Goal: Transaction & Acquisition: Purchase product/service

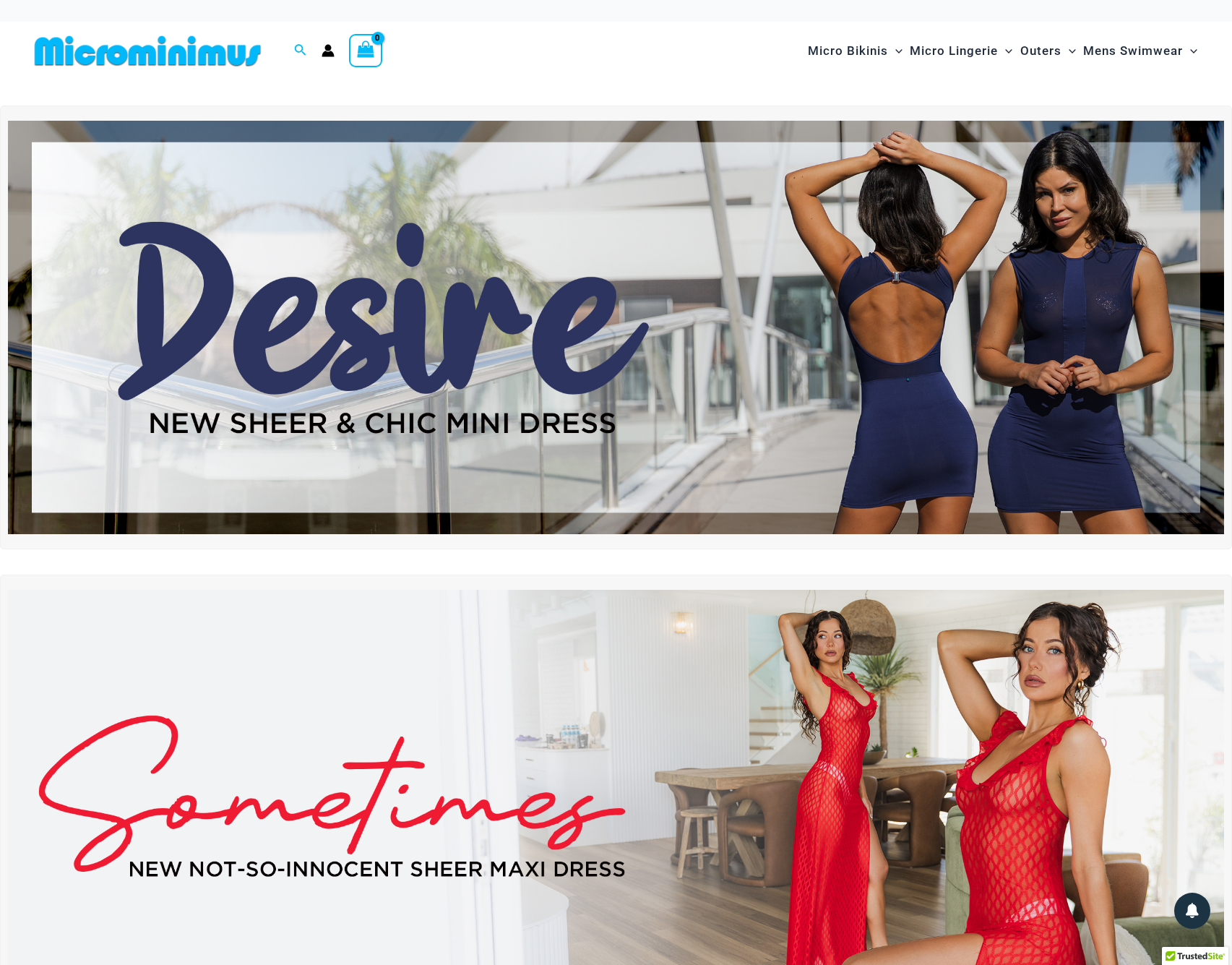
click at [635, 770] on img at bounding box center [616, 796] width 1217 height 413
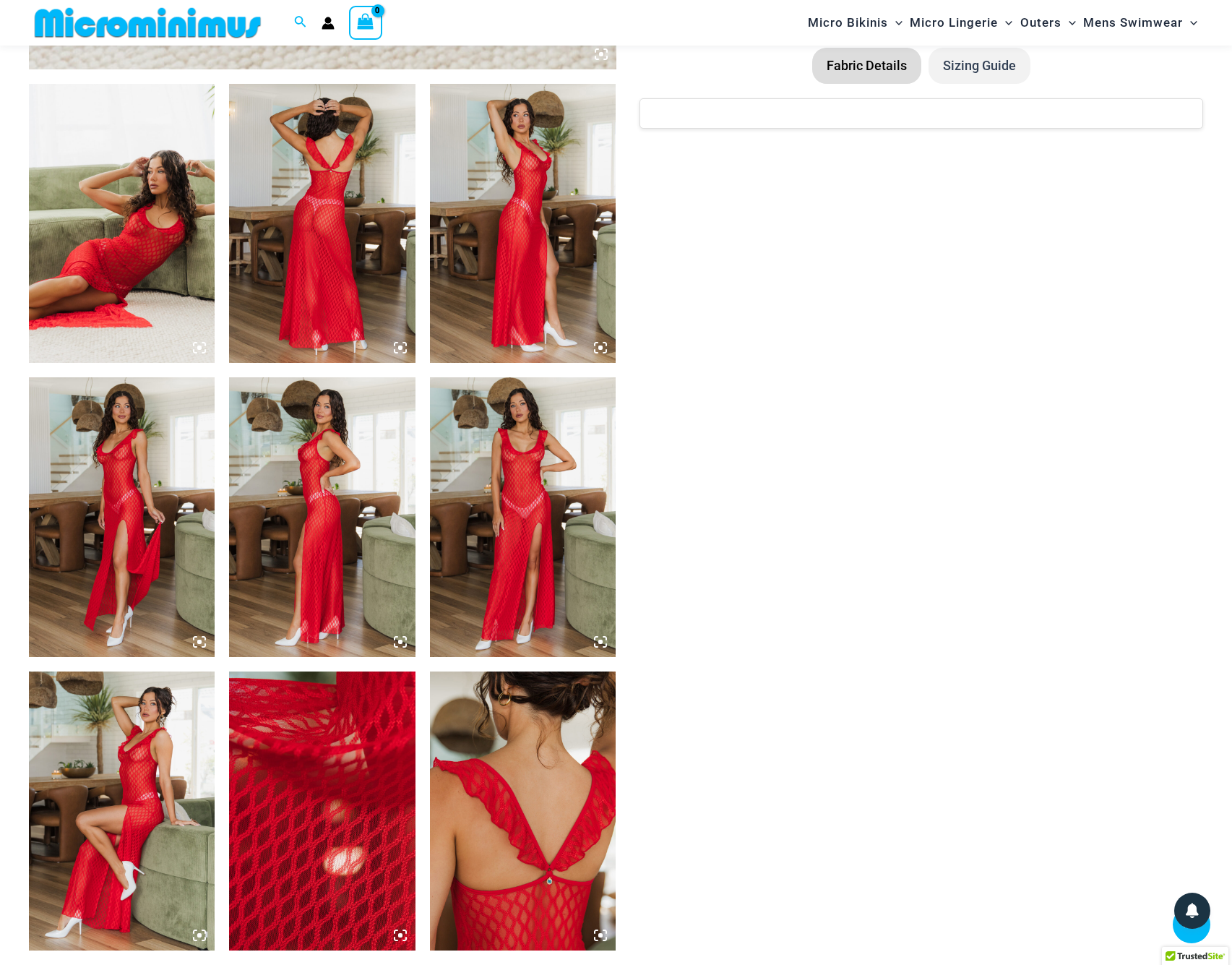
scroll to position [790, 0]
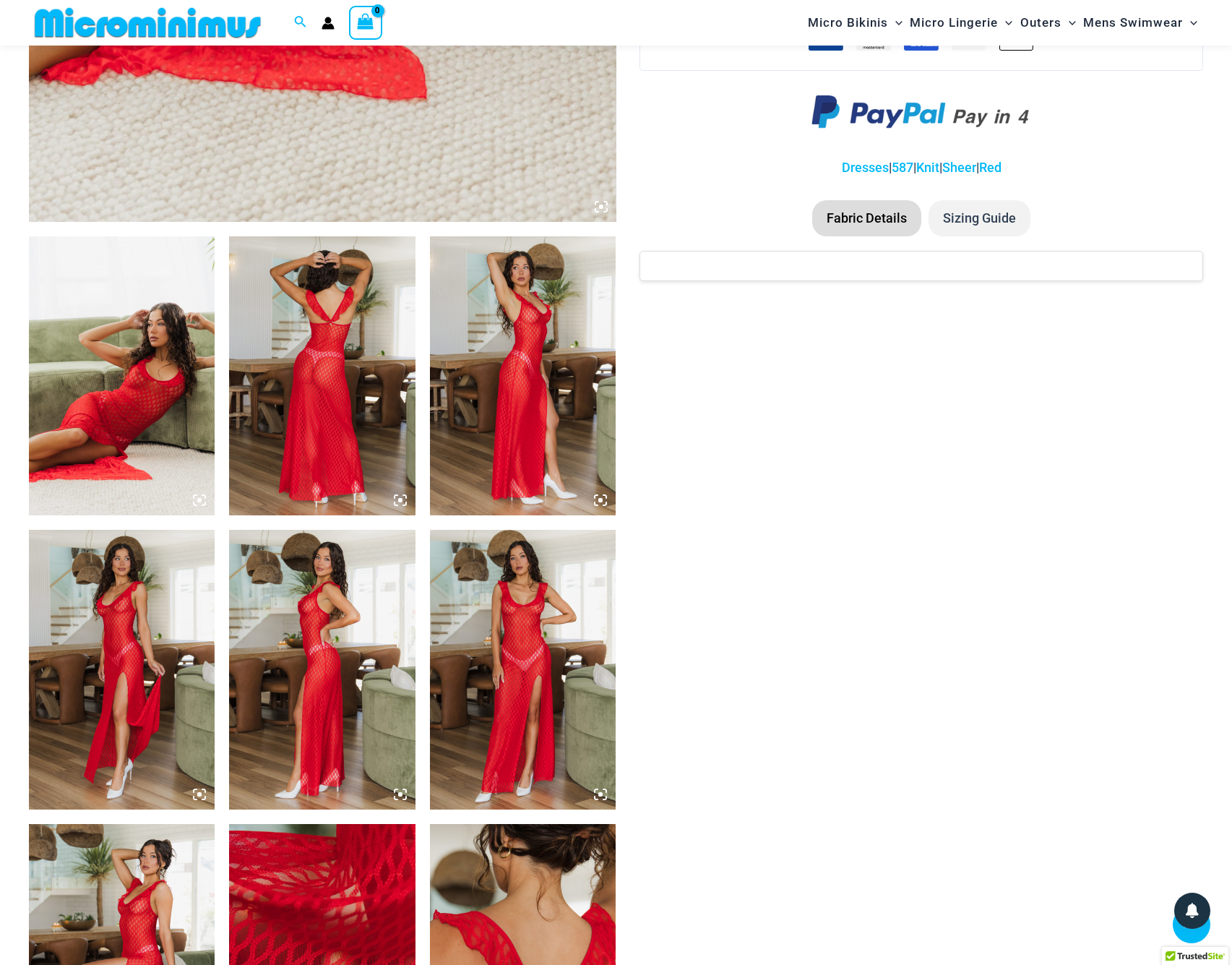
click at [175, 357] on img at bounding box center [122, 376] width 186 height 279
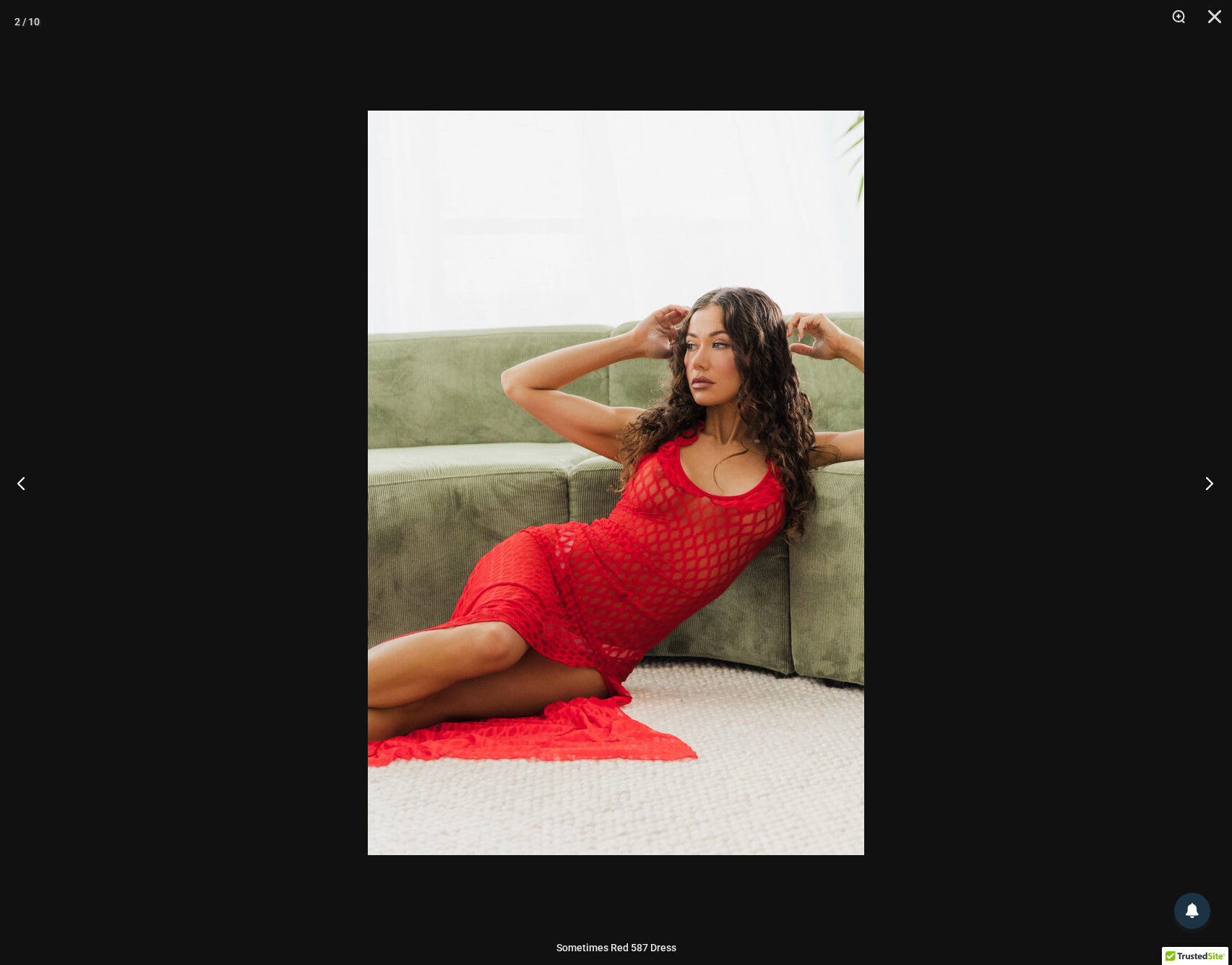
click at [1205, 487] on button "Next" at bounding box center [1204, 483] width 54 height 72
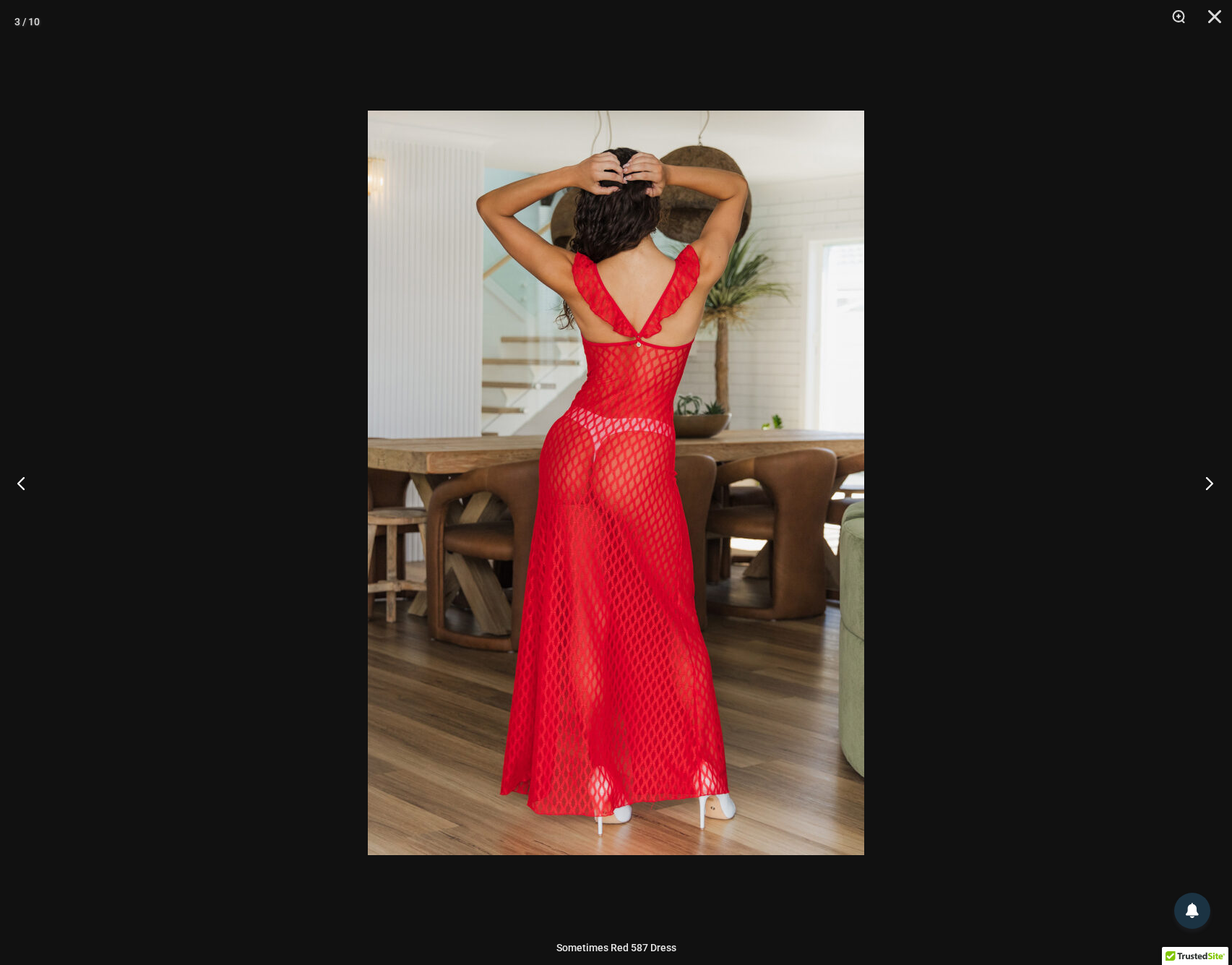
click at [1205, 487] on button "Next" at bounding box center [1204, 483] width 54 height 72
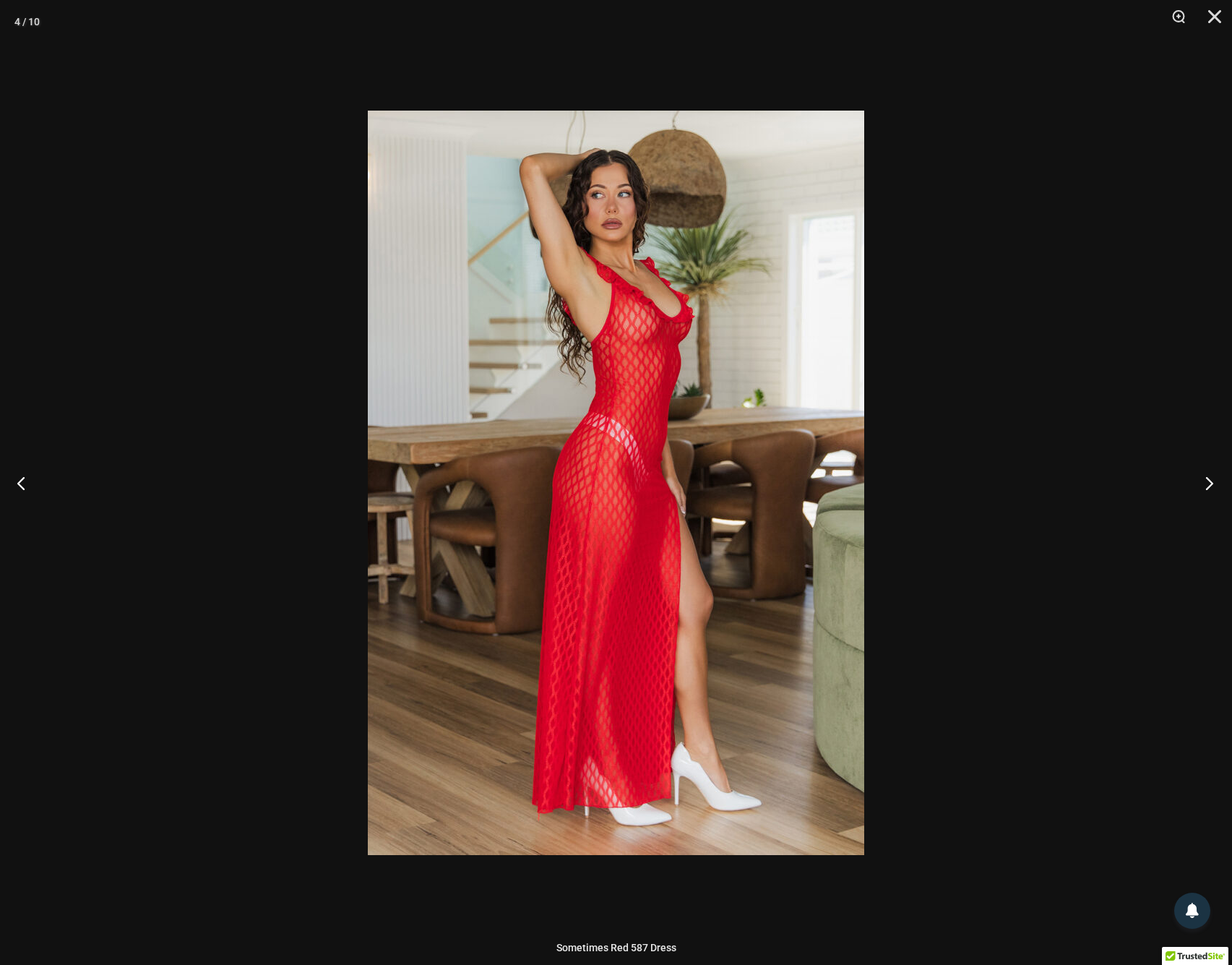
click at [1205, 487] on button "Next" at bounding box center [1204, 483] width 54 height 72
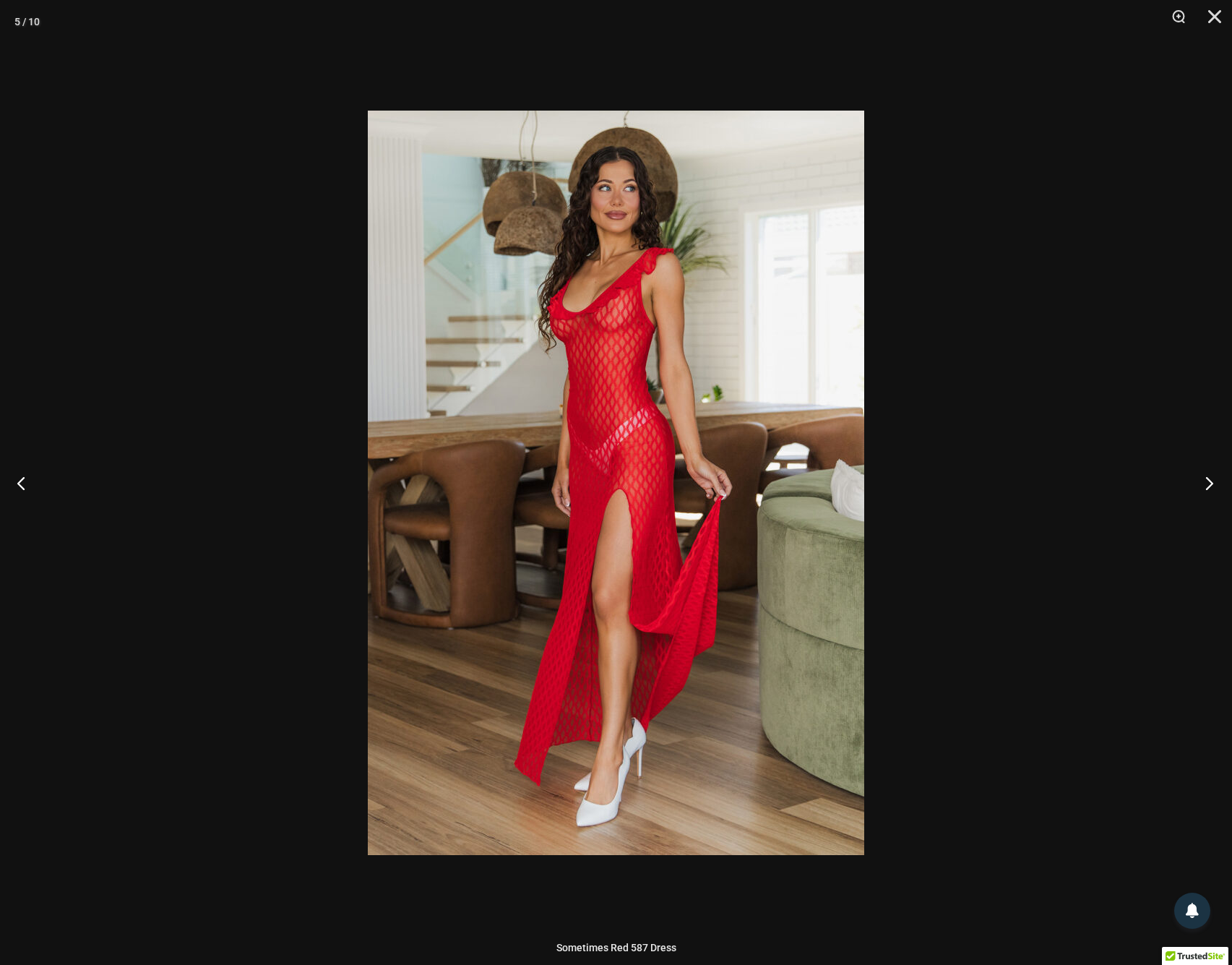
click at [1204, 487] on button "Next" at bounding box center [1204, 483] width 54 height 72
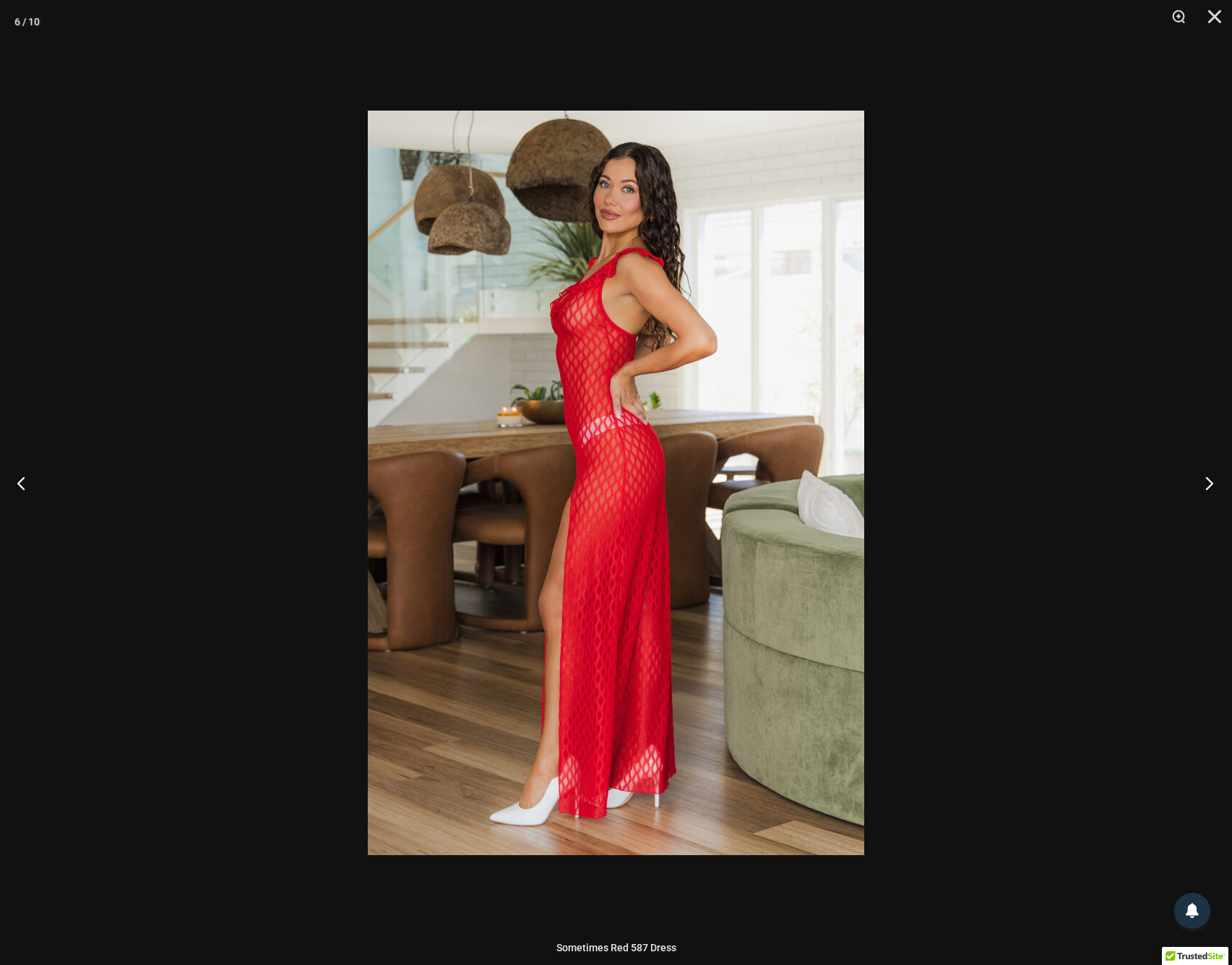
click at [1204, 487] on button "Next" at bounding box center [1204, 483] width 54 height 72
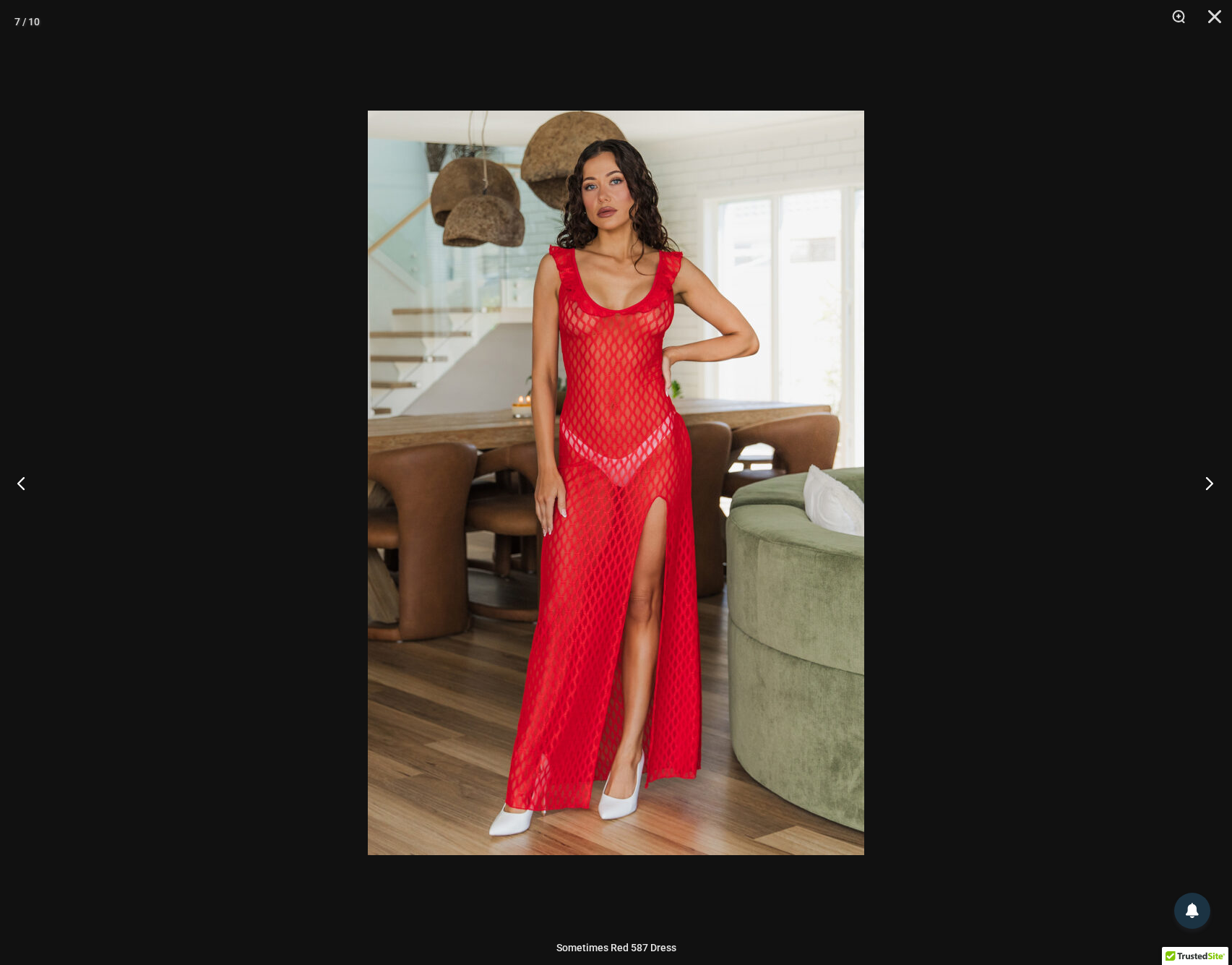
click at [1204, 487] on button "Next" at bounding box center [1204, 483] width 54 height 72
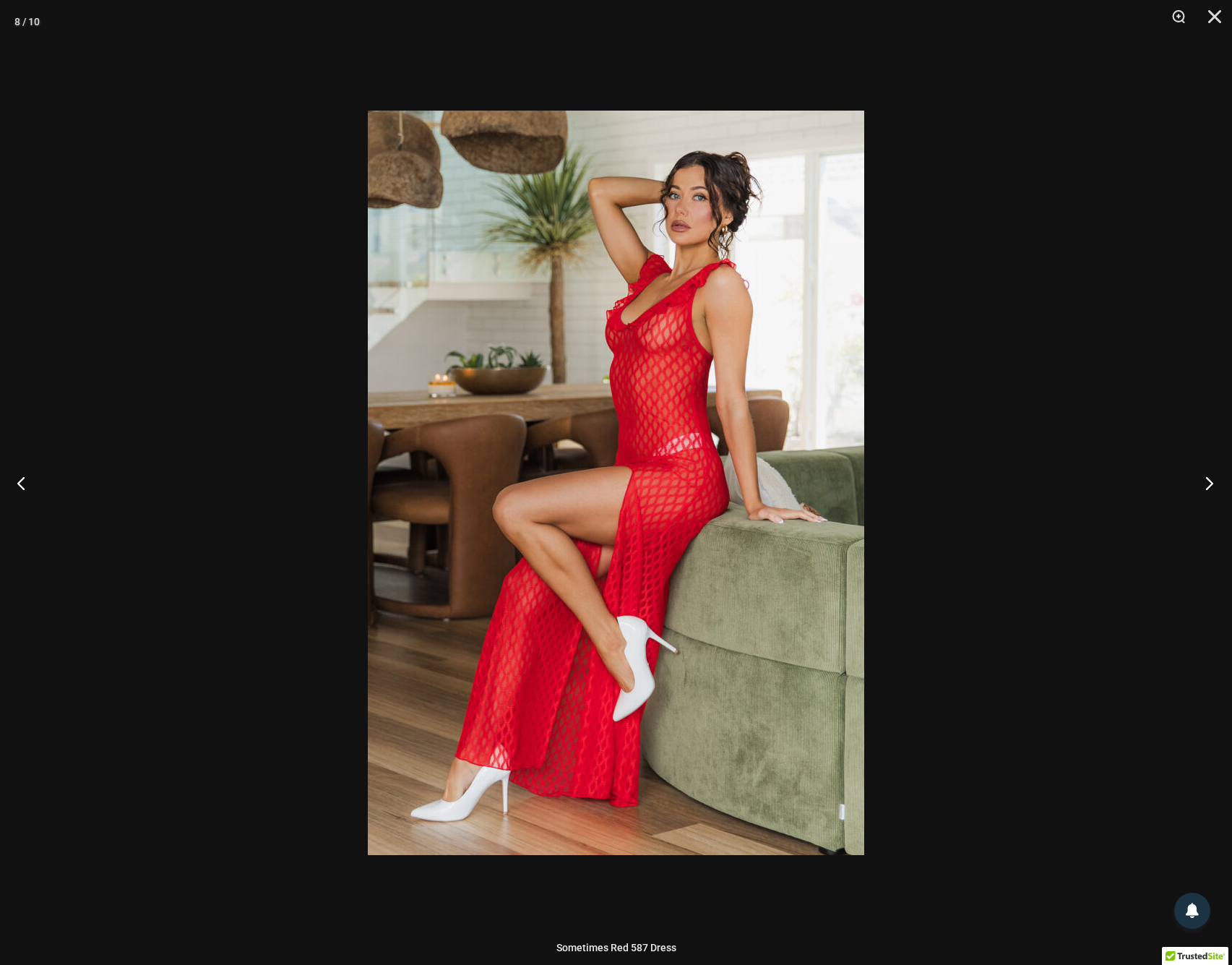
click at [1204, 487] on button "Next" at bounding box center [1204, 483] width 54 height 72
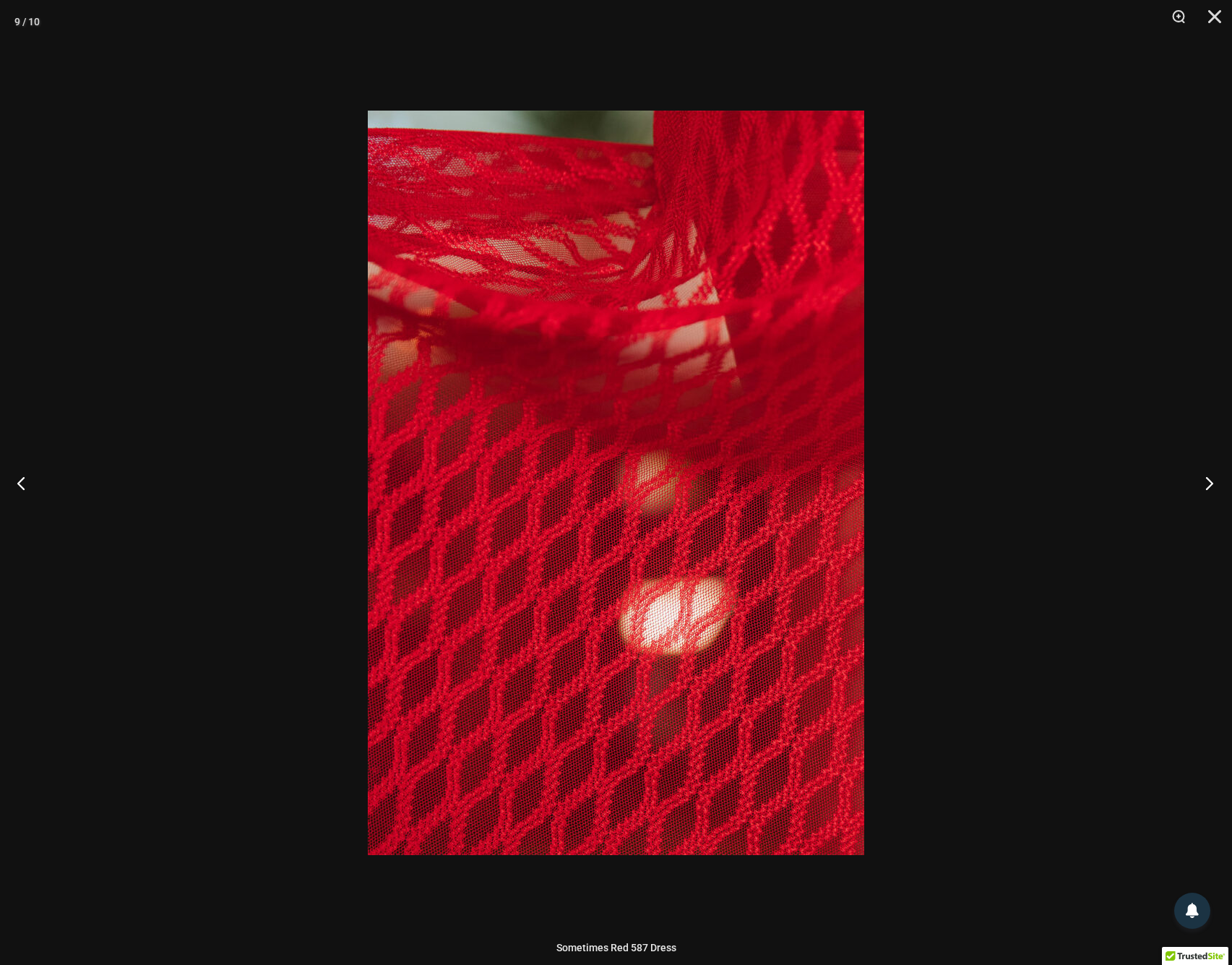
click at [1204, 487] on button "Next" at bounding box center [1204, 483] width 54 height 72
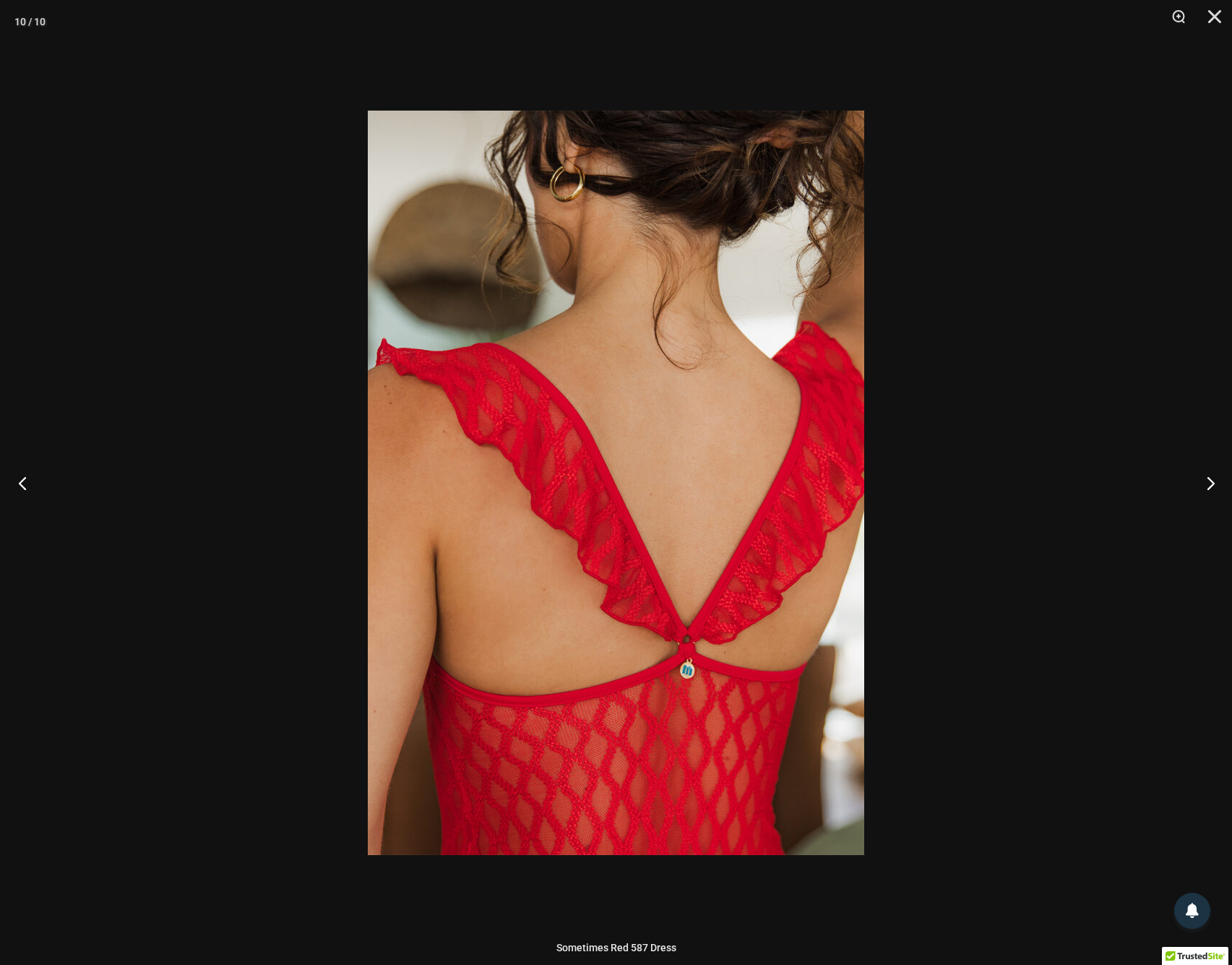
click at [31, 486] on button "Previous" at bounding box center [27, 483] width 54 height 72
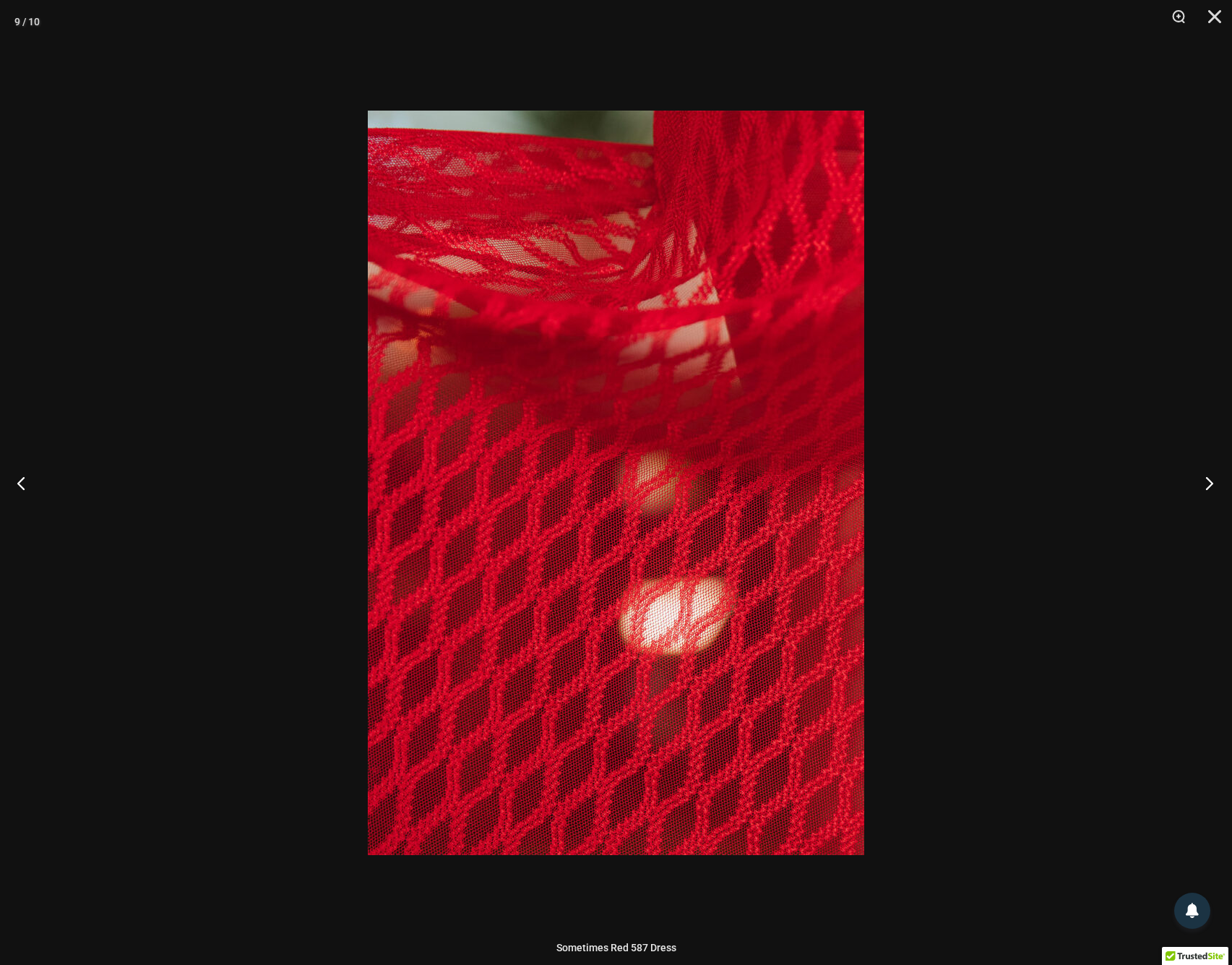
click at [1210, 484] on button "Next" at bounding box center [1204, 483] width 54 height 72
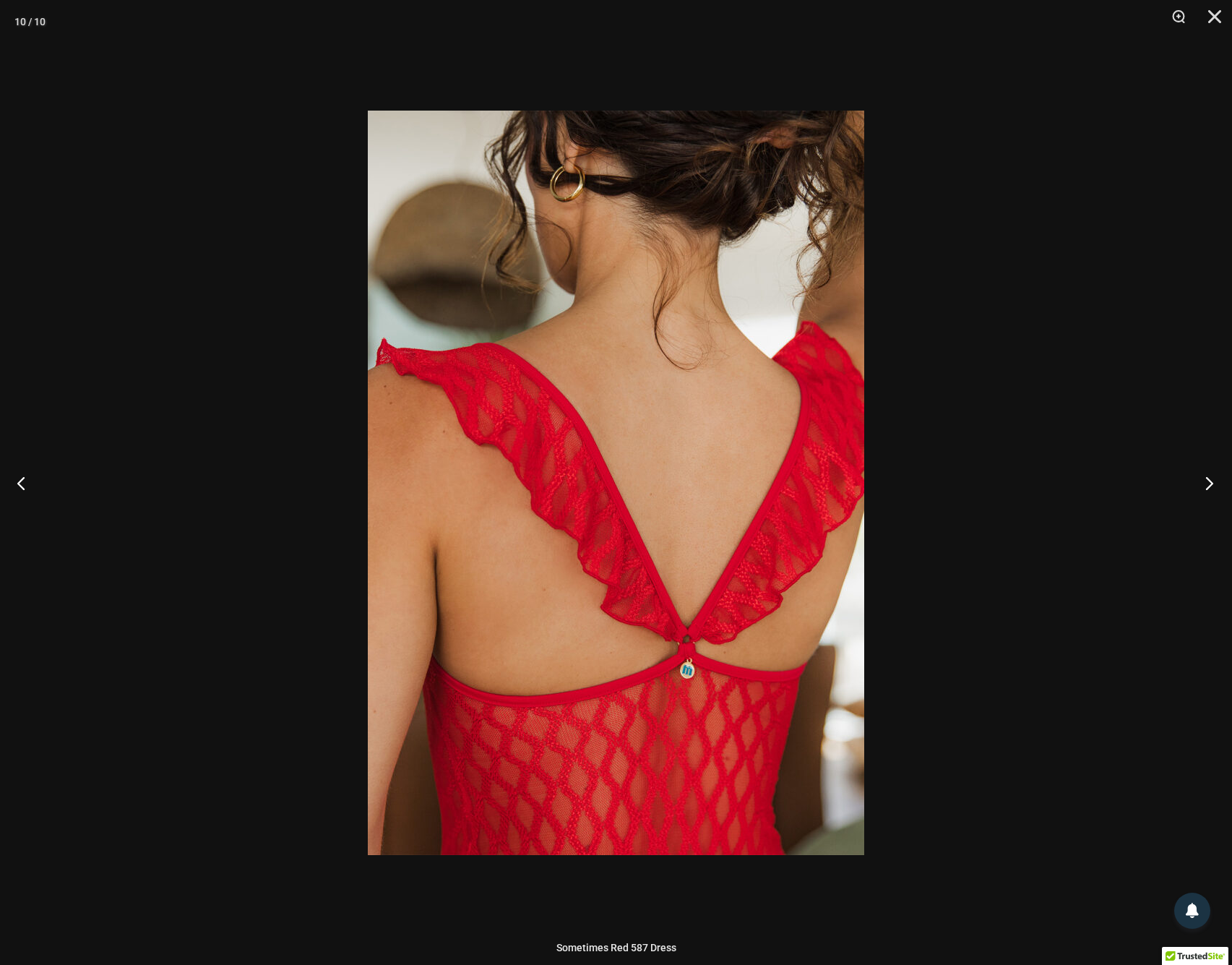
click at [1210, 484] on button "Next" at bounding box center [1204, 483] width 54 height 72
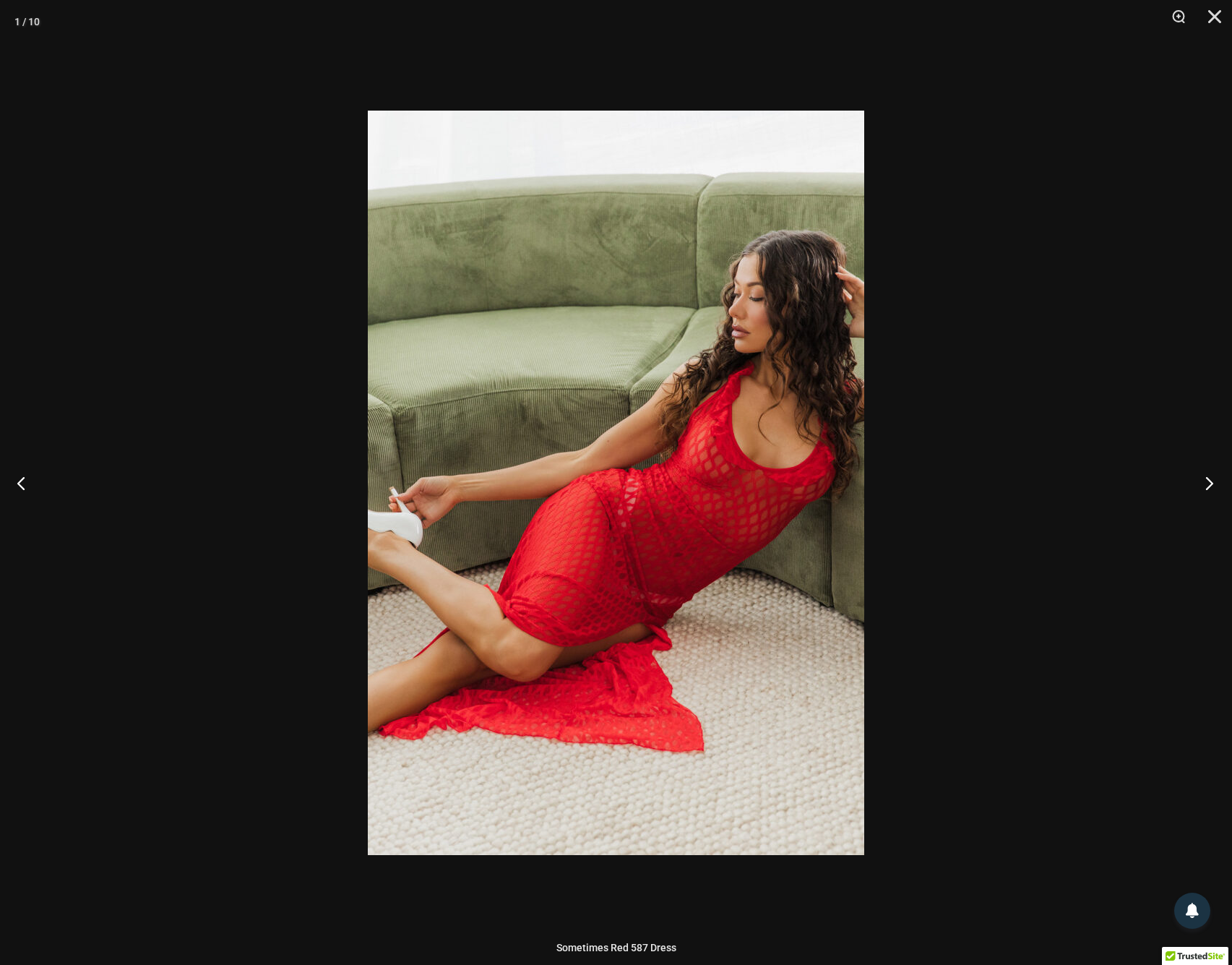
click at [1210, 484] on button "Next" at bounding box center [1204, 483] width 54 height 72
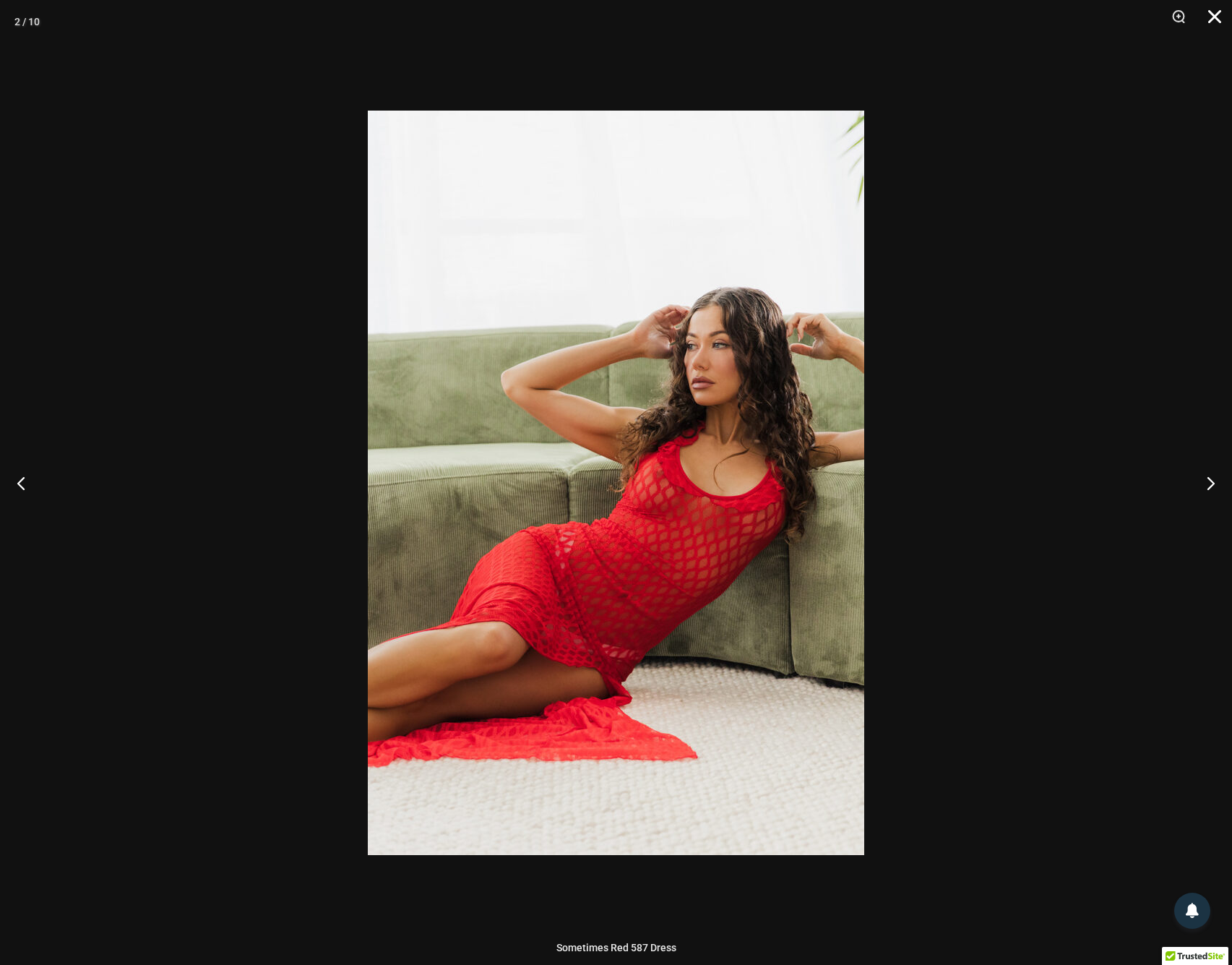
click at [1217, 14] on button "Close" at bounding box center [1210, 22] width 36 height 43
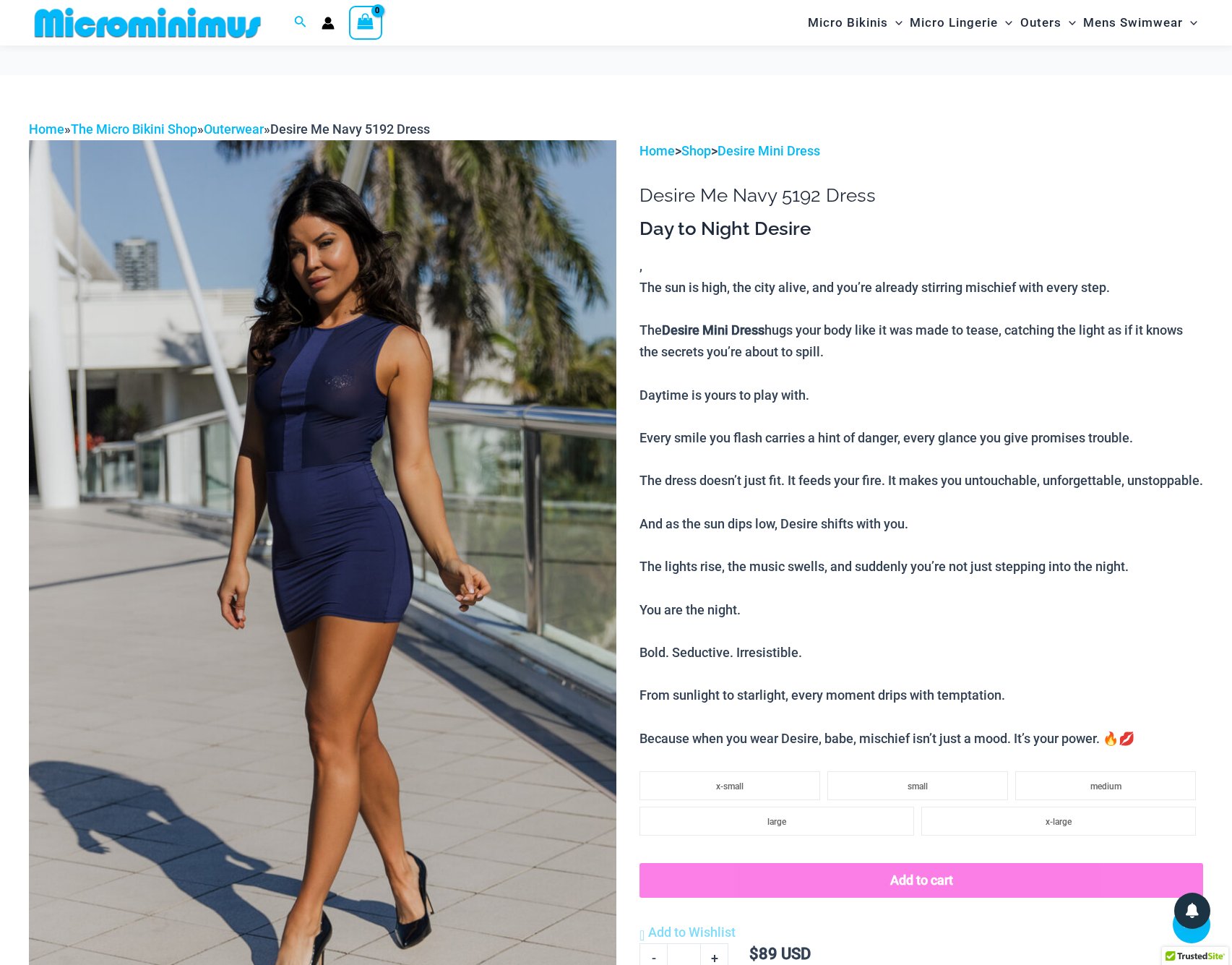
scroll to position [661, 0]
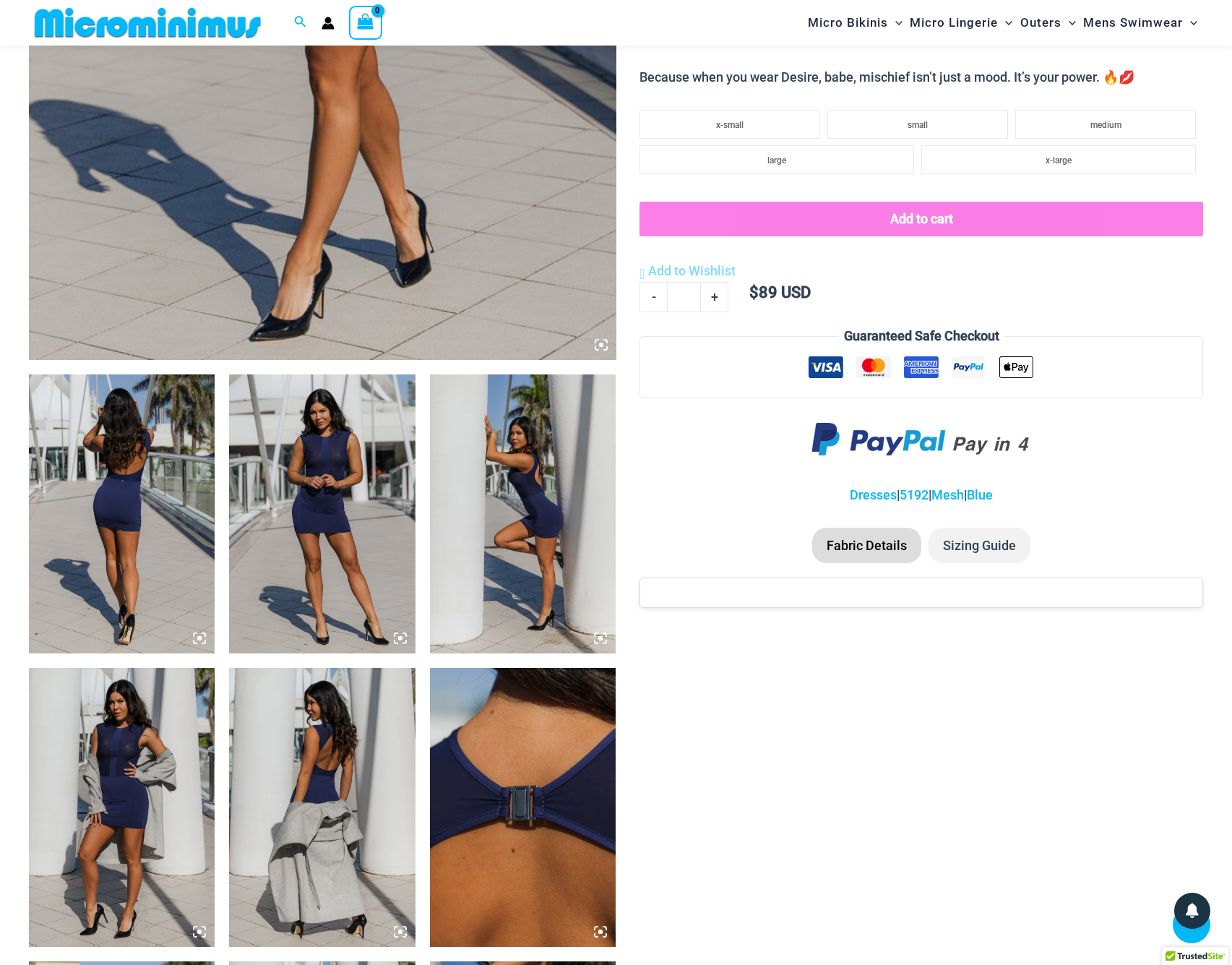
click at [87, 497] on img at bounding box center [122, 514] width 186 height 279
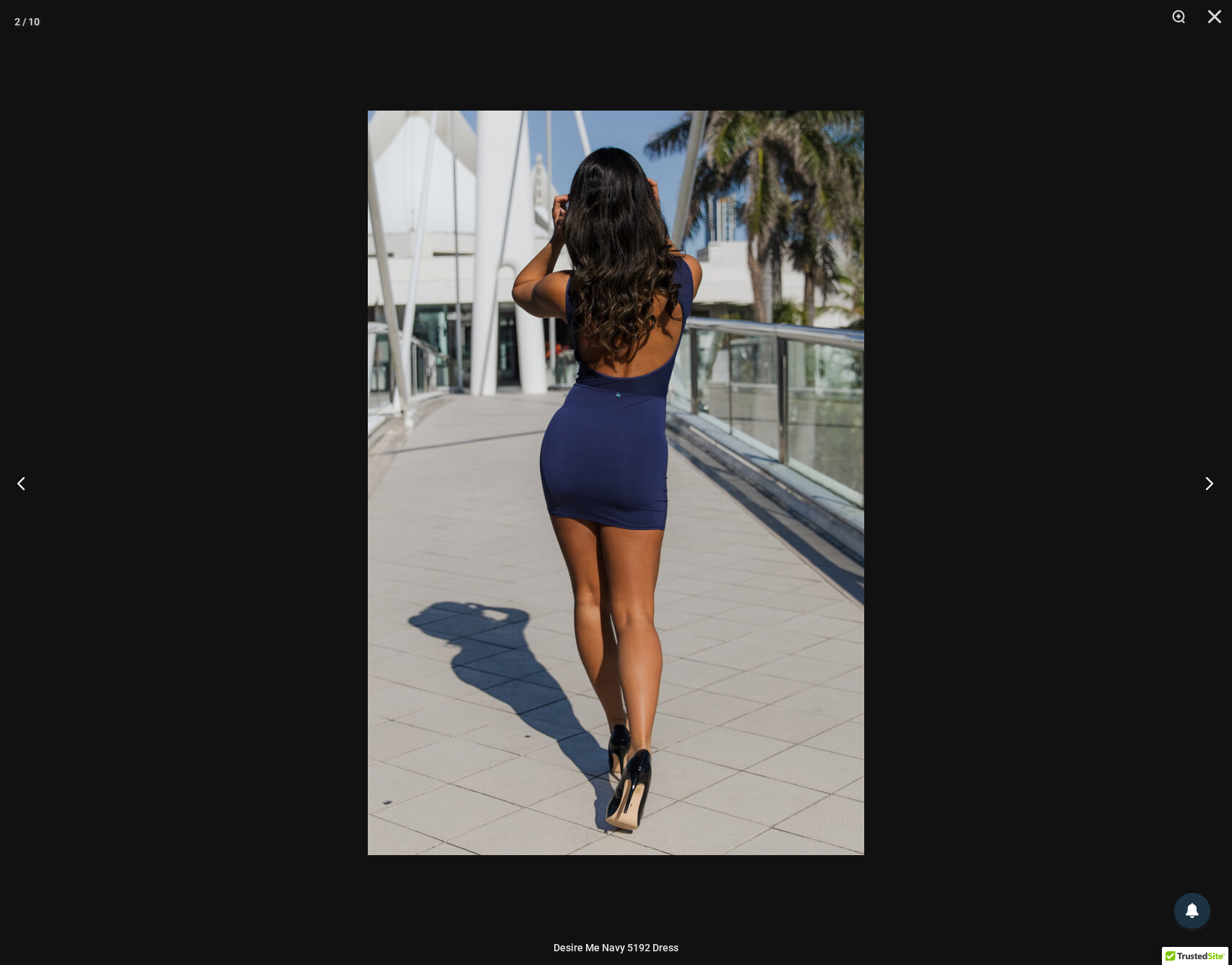
click at [1203, 487] on button "Next" at bounding box center [1204, 483] width 54 height 72
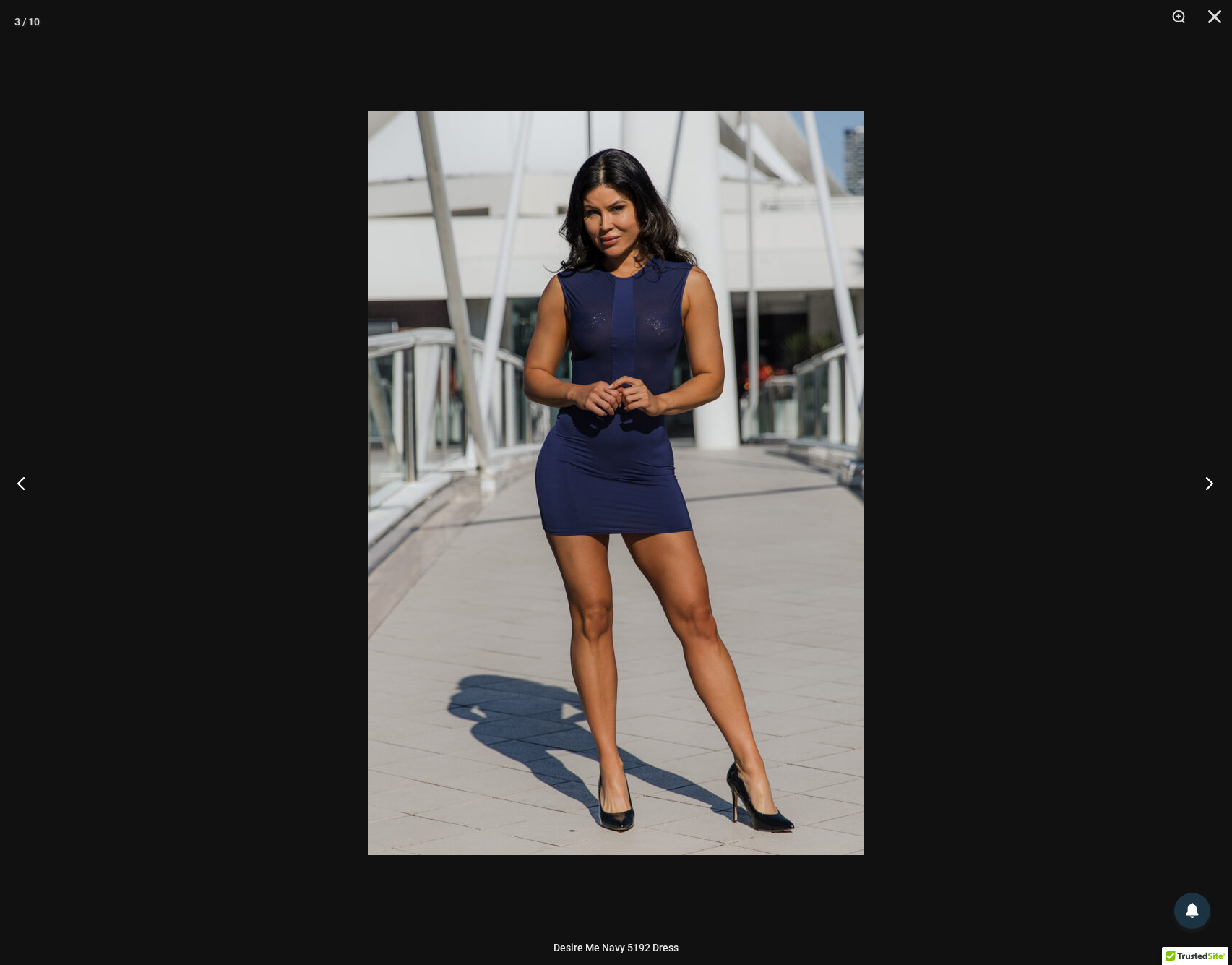
click at [1203, 487] on button "Next" at bounding box center [1204, 483] width 54 height 72
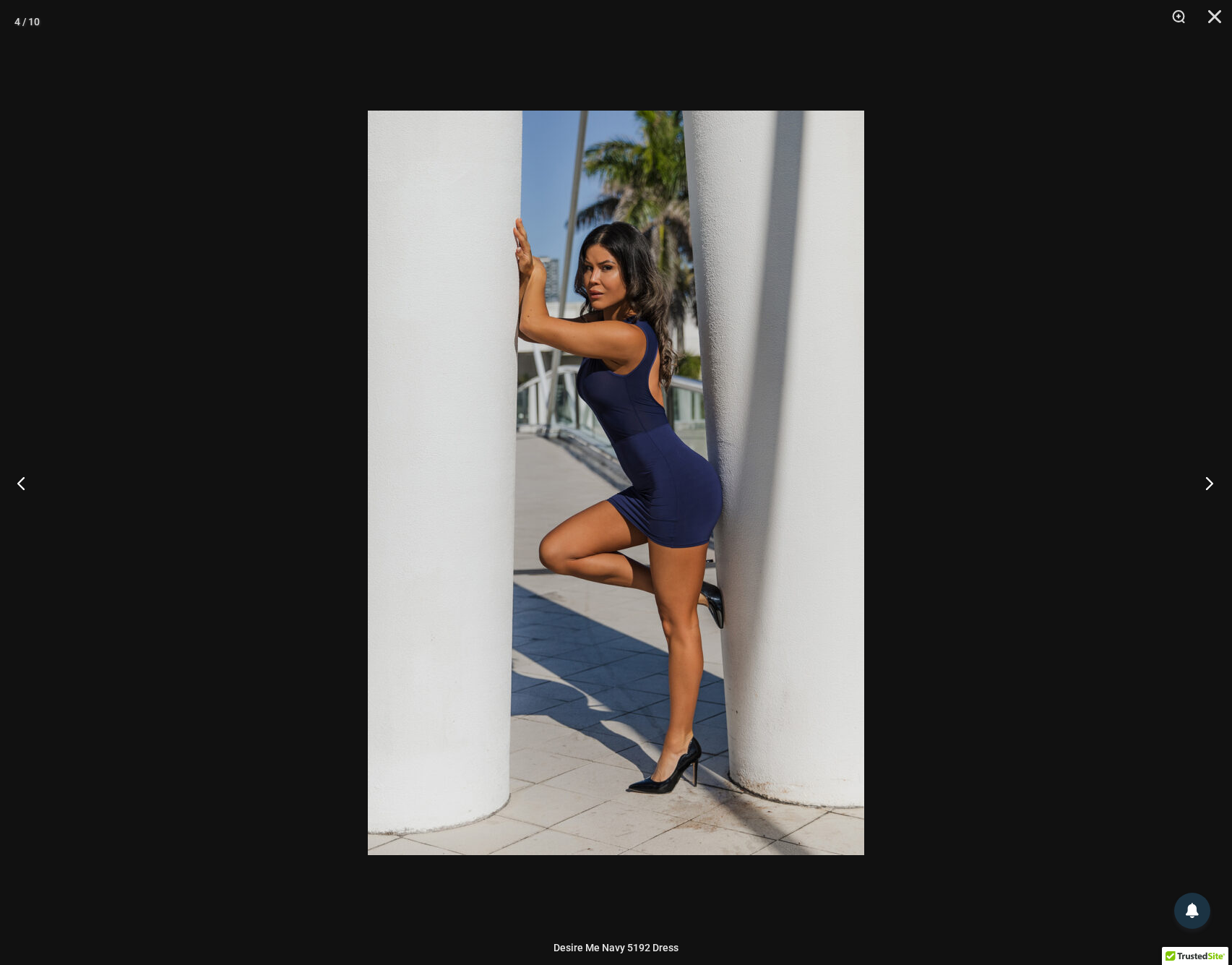
click at [1208, 480] on button "Next" at bounding box center [1204, 483] width 54 height 72
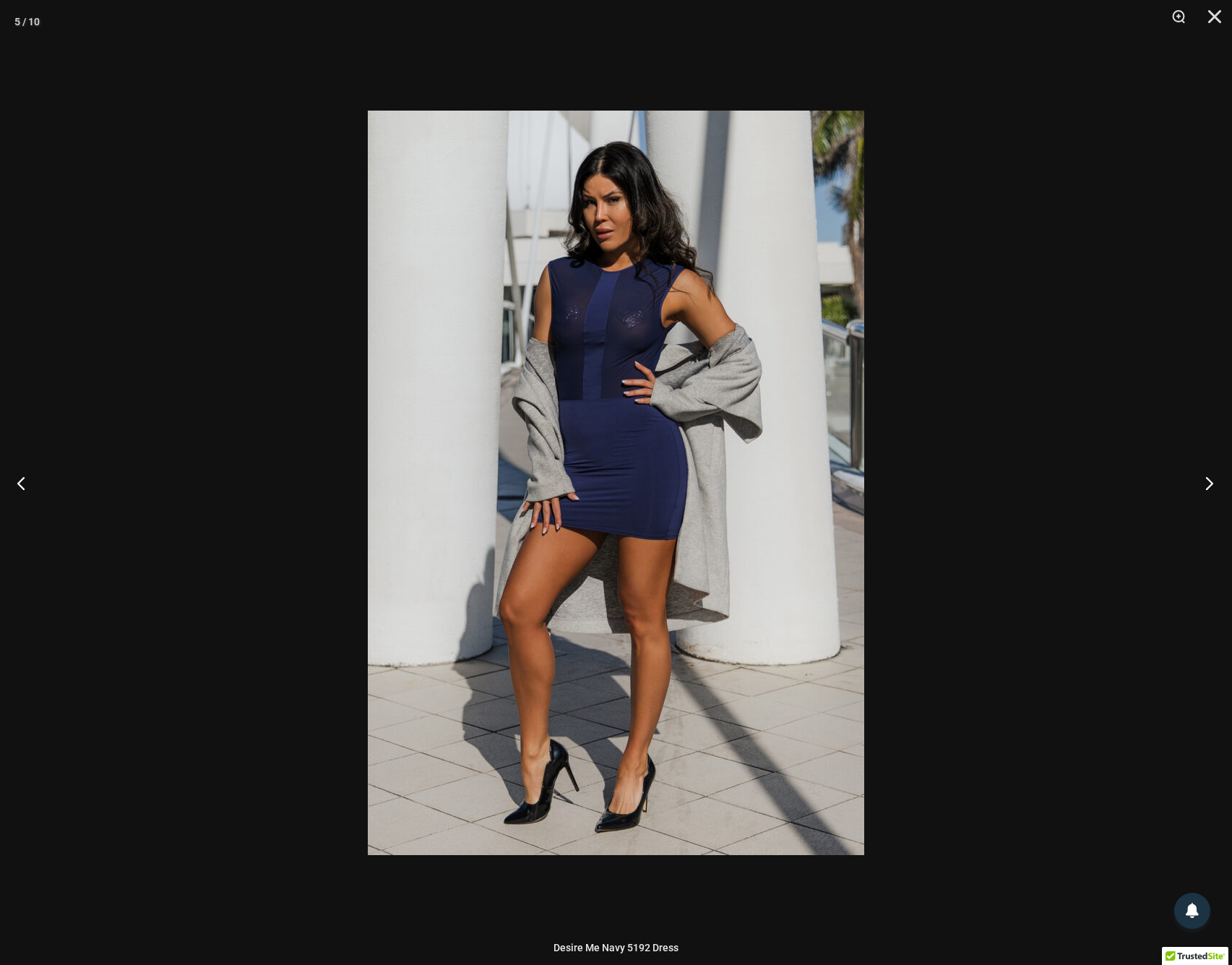
click at [1207, 480] on button "Next" at bounding box center [1204, 483] width 54 height 72
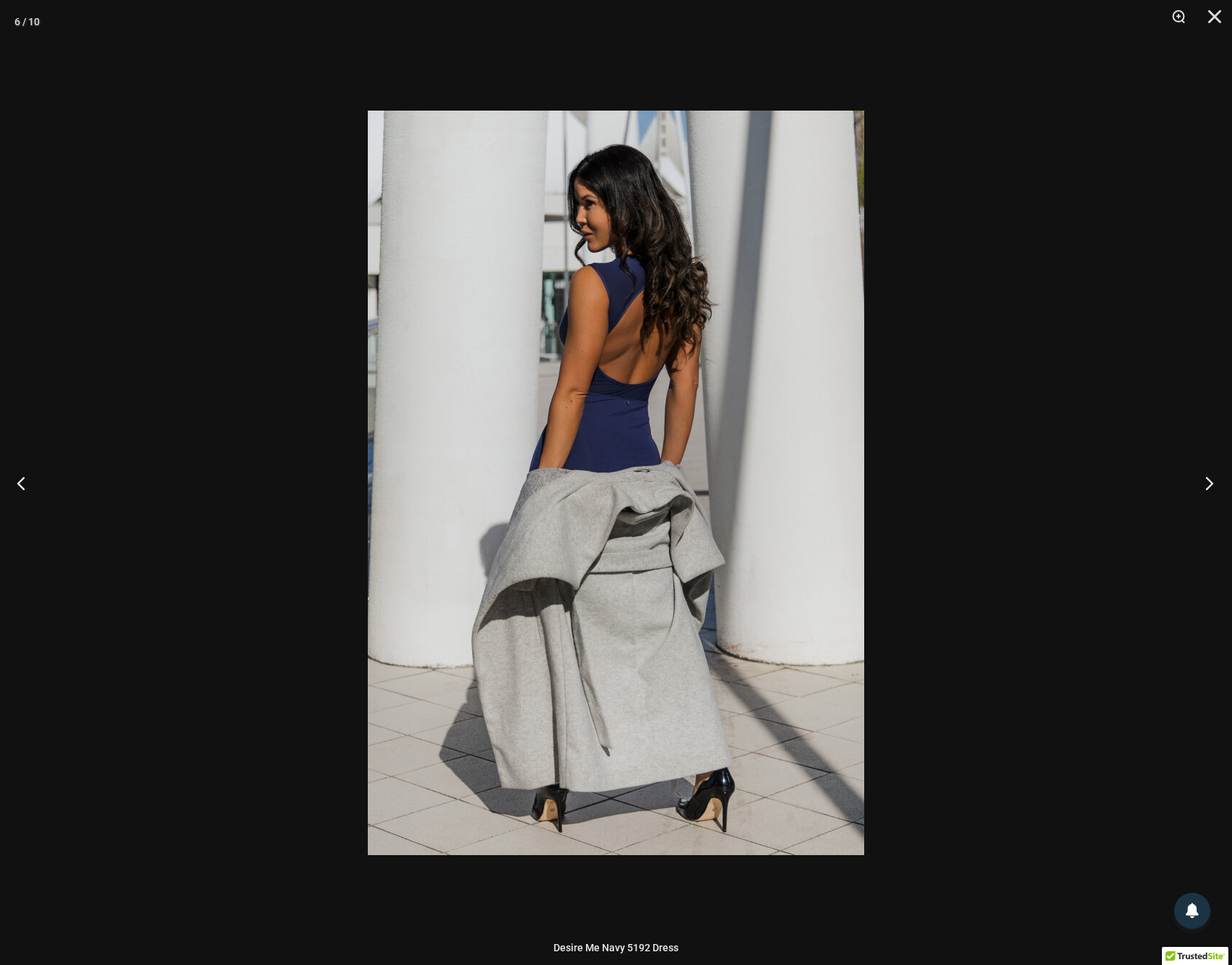
click at [1207, 480] on button "Next" at bounding box center [1204, 483] width 54 height 72
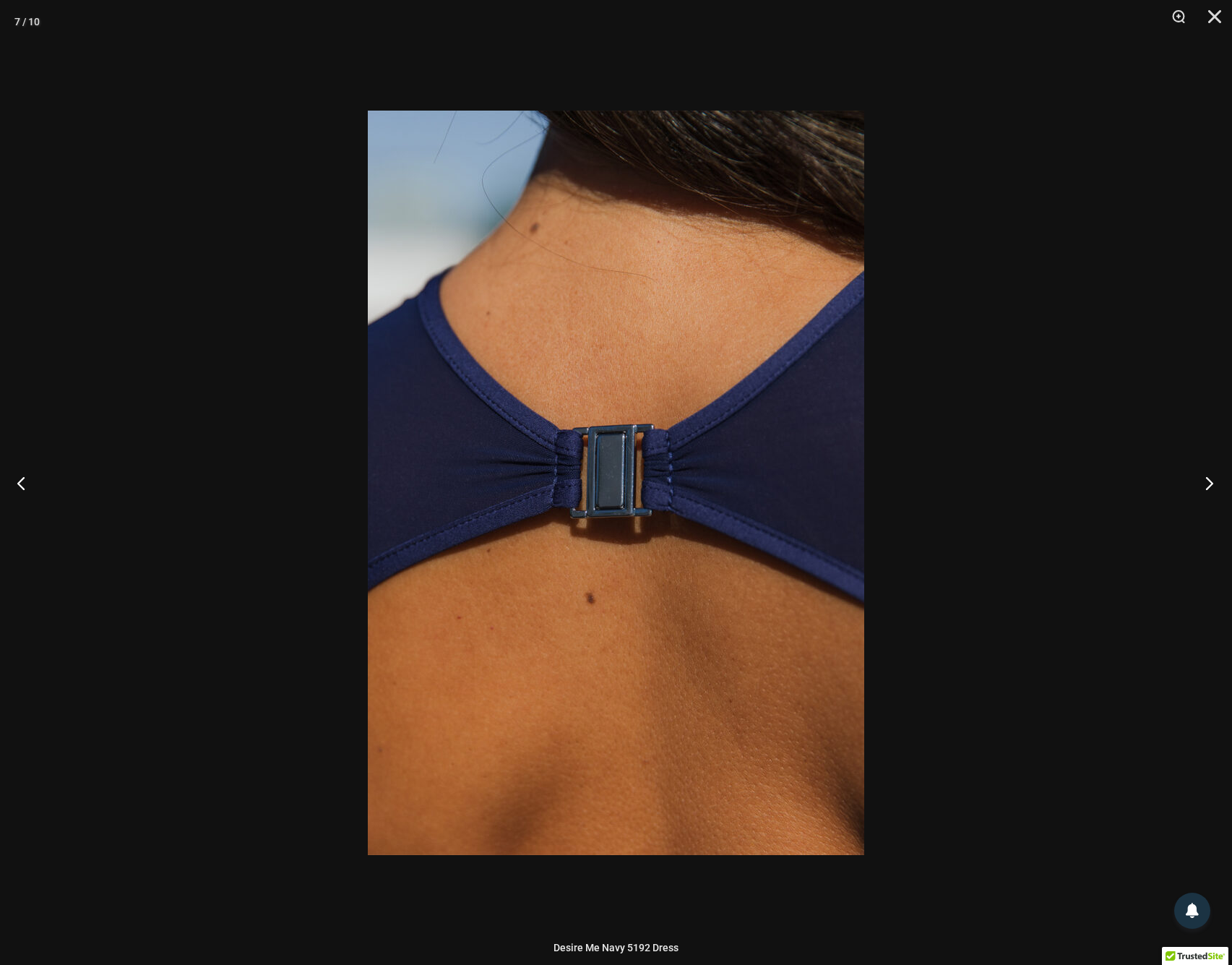
click at [1207, 481] on button "Next" at bounding box center [1204, 483] width 54 height 72
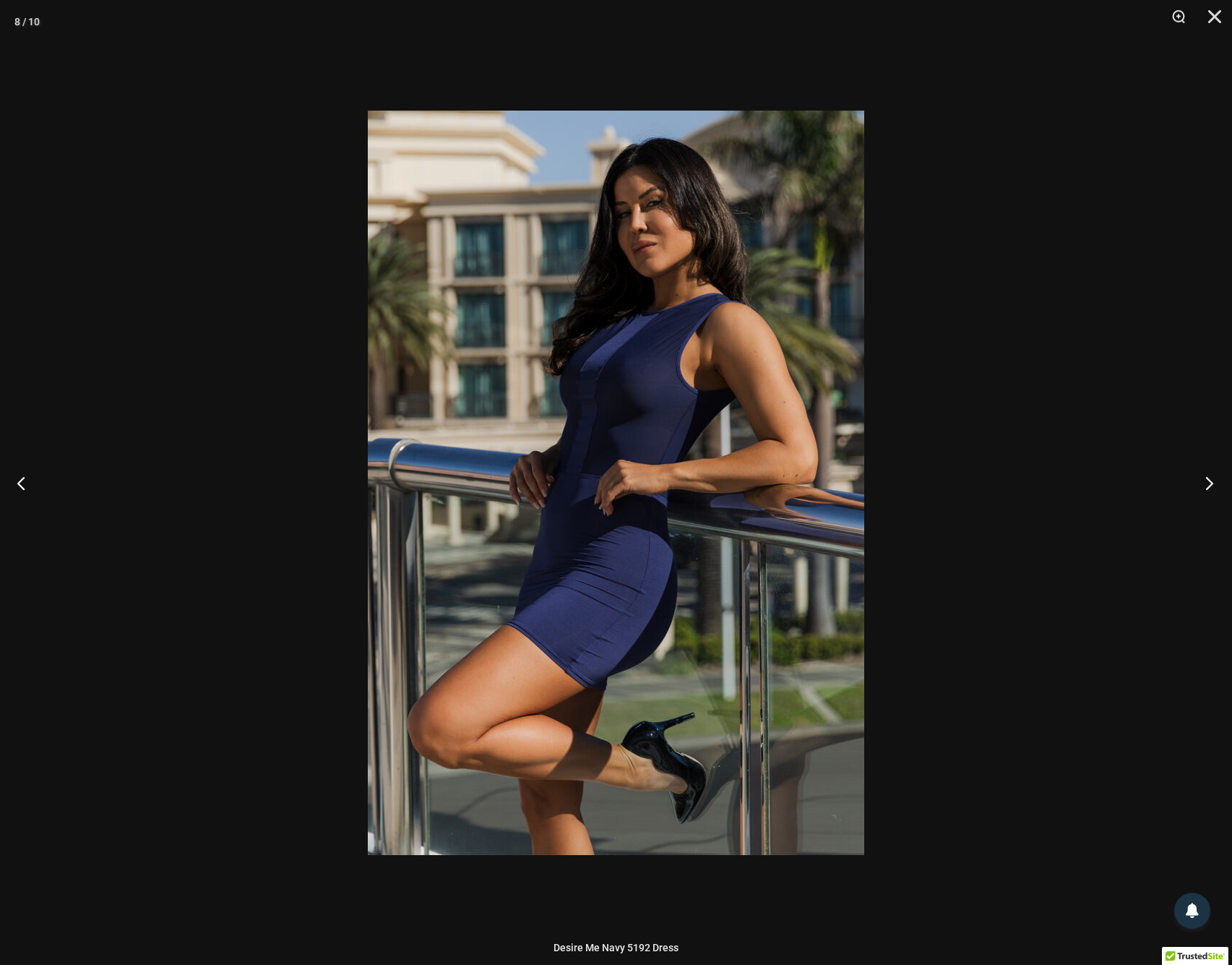
click at [1207, 481] on button "Next" at bounding box center [1204, 483] width 54 height 72
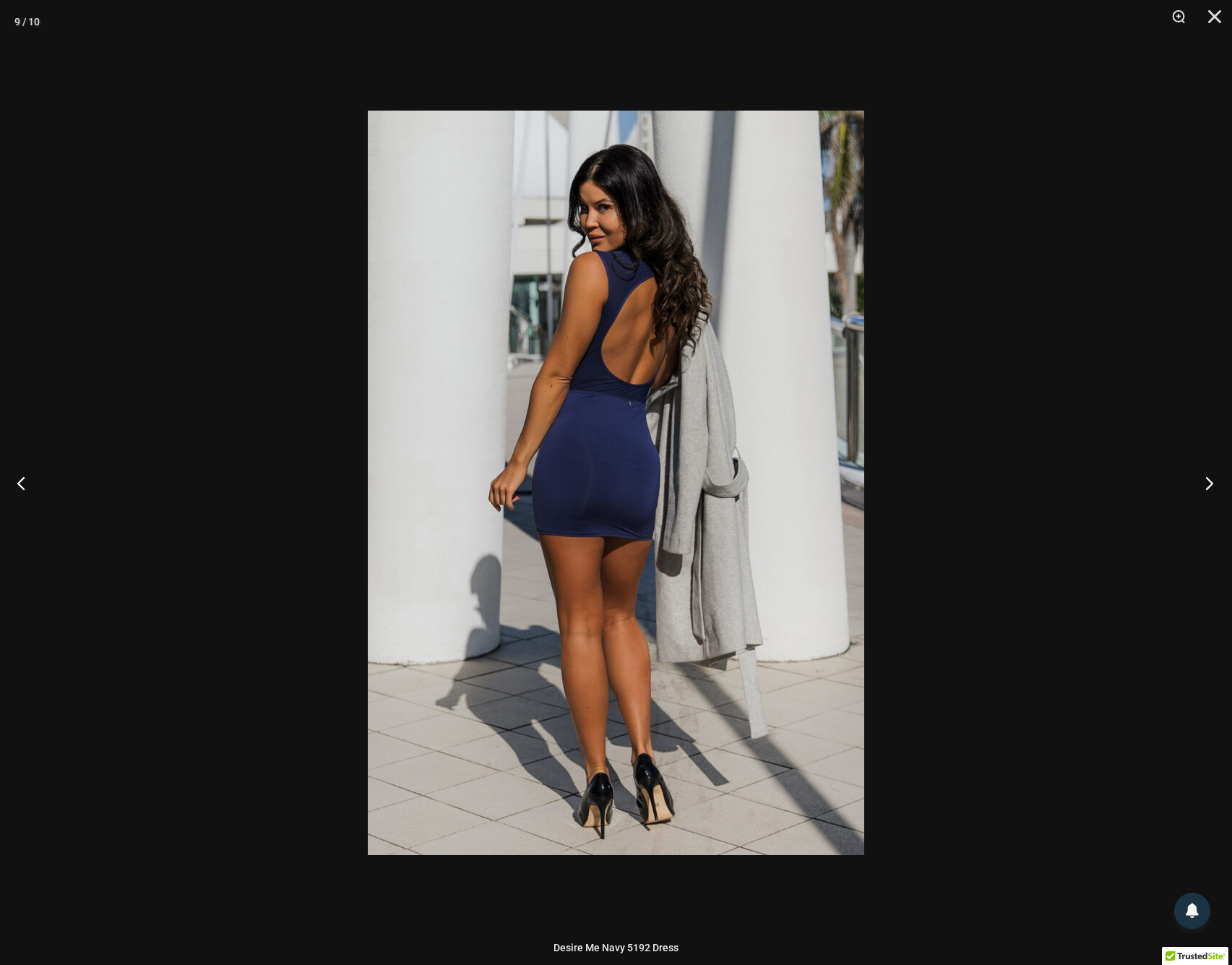
click at [1207, 481] on button "Next" at bounding box center [1204, 483] width 54 height 72
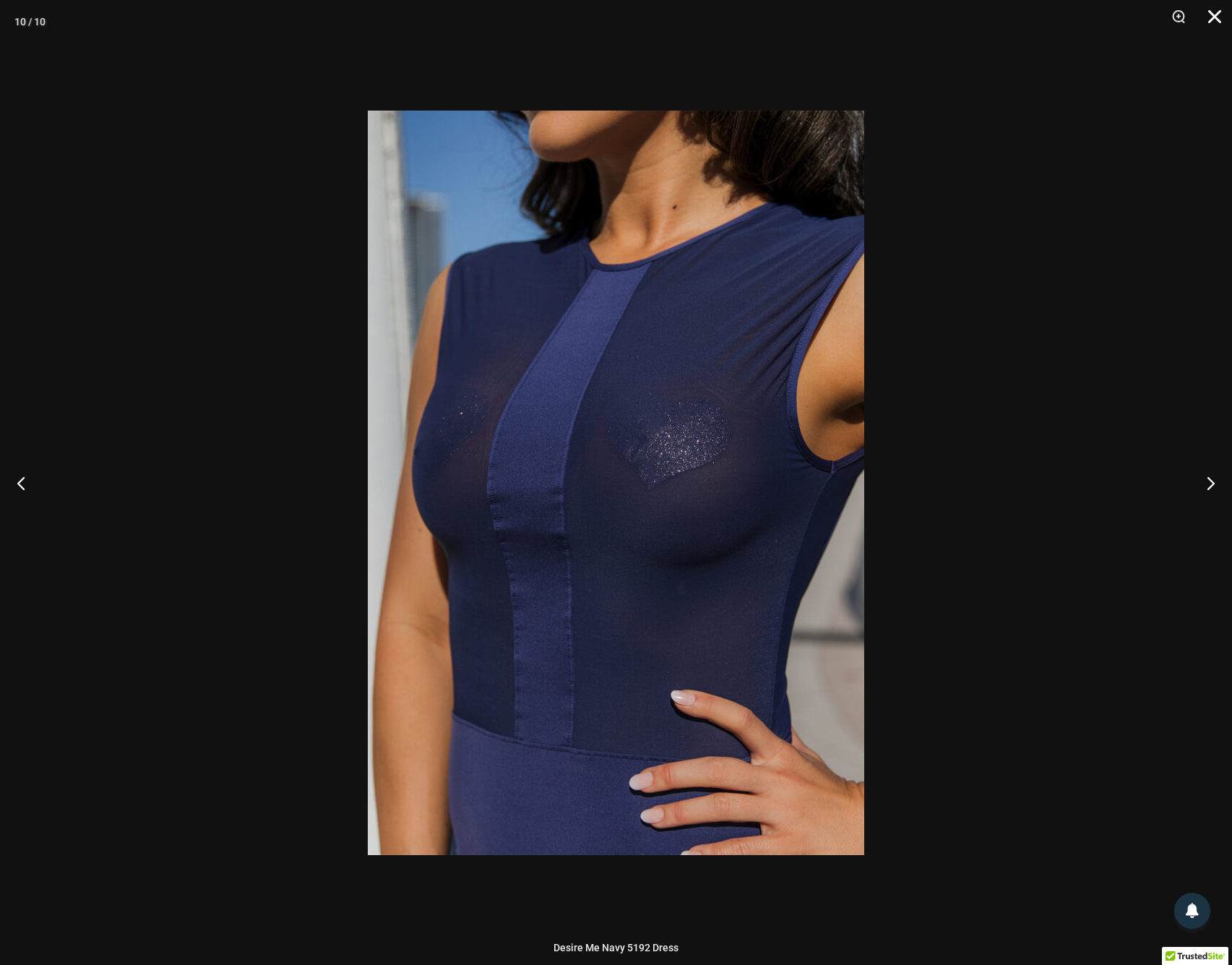
click at [1207, 15] on button "Close" at bounding box center [1210, 22] width 36 height 43
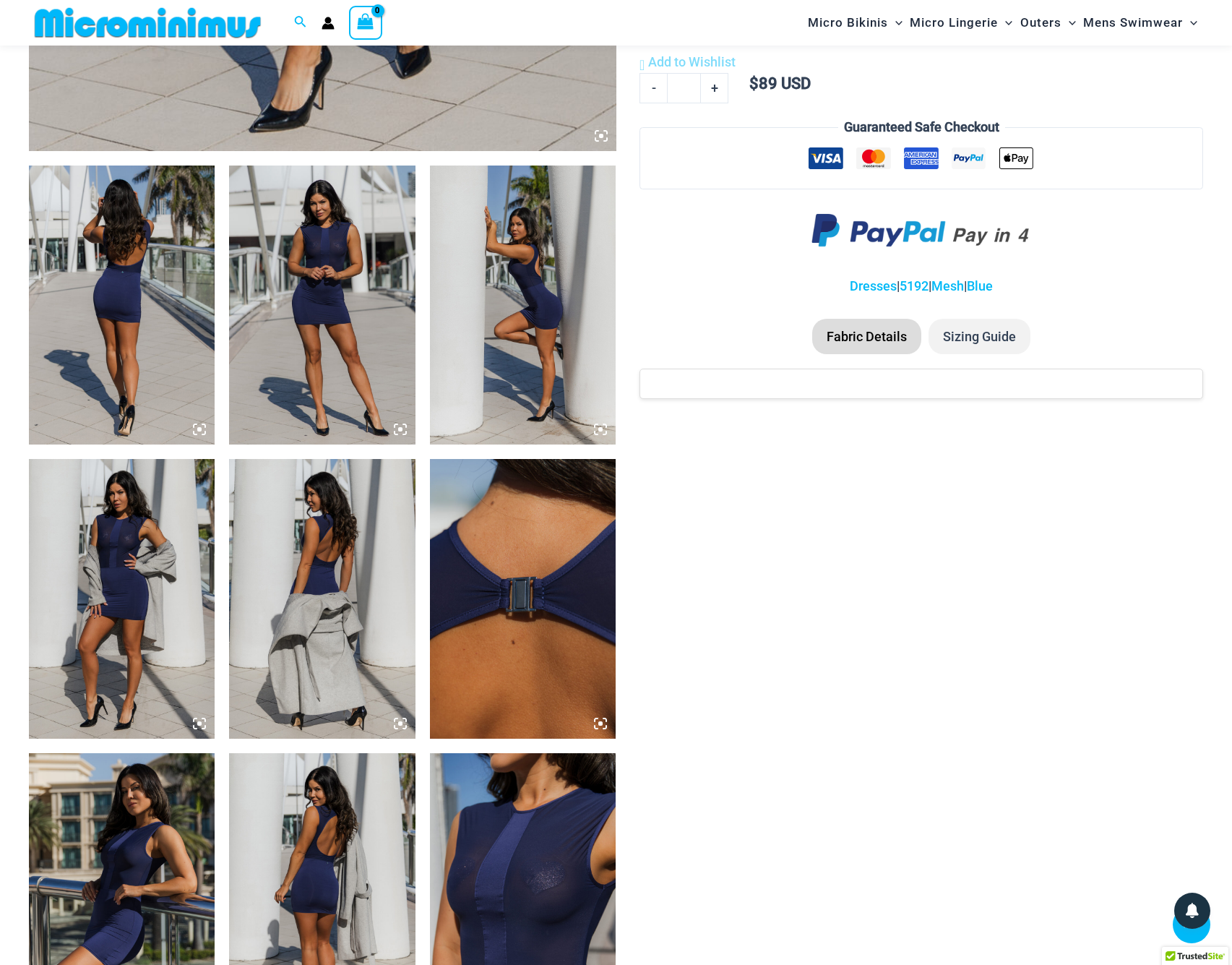
scroll to position [0, 0]
